Goal: Information Seeking & Learning: Compare options

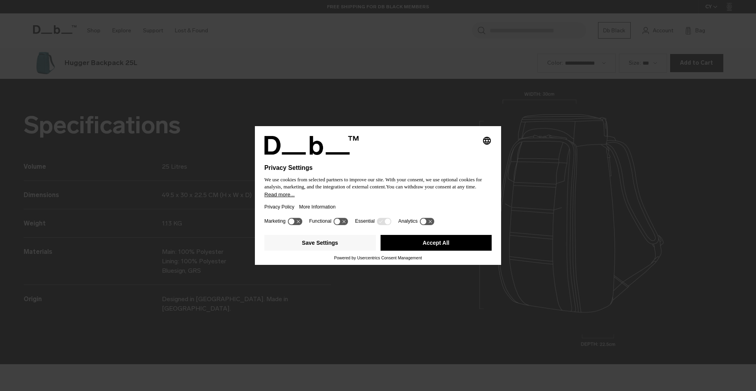
scroll to position [1172, 0]
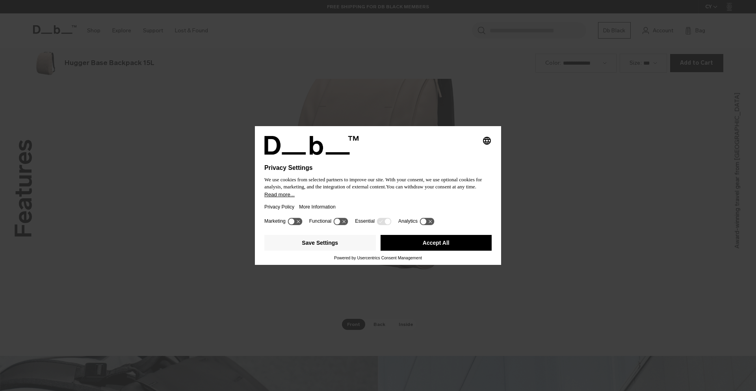
scroll to position [1172, 0]
